Goal: Information Seeking & Learning: Learn about a topic

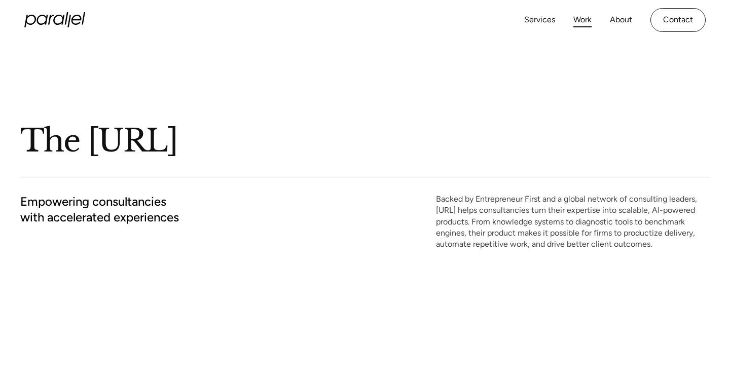
click at [590, 18] on link "Work" at bounding box center [582, 20] width 18 height 15
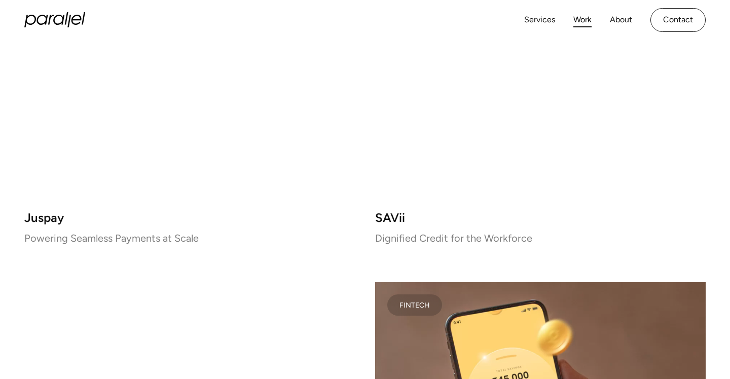
scroll to position [343, 0]
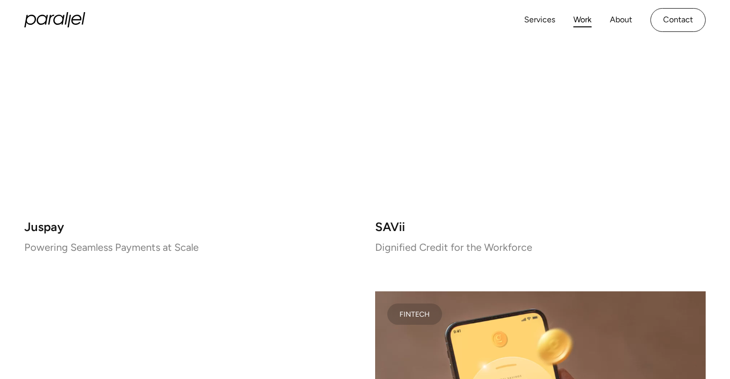
click at [437, 163] on video at bounding box center [540, 80] width 330 height 260
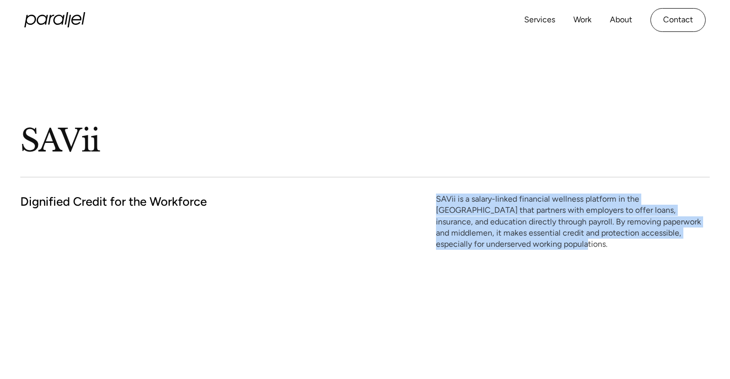
drag, startPoint x: 432, startPoint y: 196, endPoint x: 548, endPoint y: 239, distance: 123.1
click at [548, 239] on div "Dignified Credit for the Workforce SAVii is a salary-linked financial wellness …" at bounding box center [364, 222] width 689 height 57
copy p "SAVii is a salary-linked financial wellness platform in the Philippines that pa…"
click at [311, 200] on div "Dignified Credit for the Workforce SAVii is a salary-linked financial wellness …" at bounding box center [364, 222] width 689 height 57
